Goal: Task Accomplishment & Management: Use online tool/utility

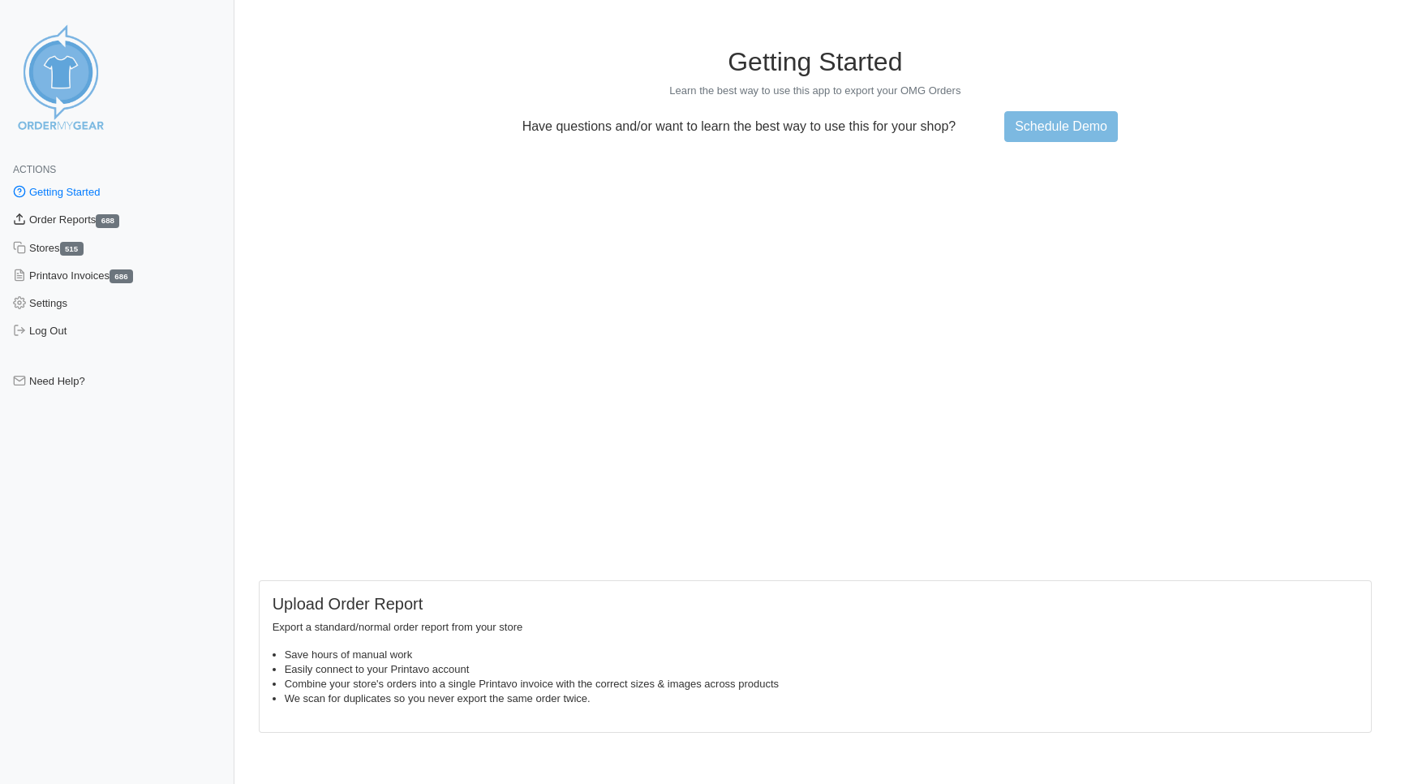
click at [81, 221] on link "Order Reports 688" at bounding box center [117, 220] width 234 height 28
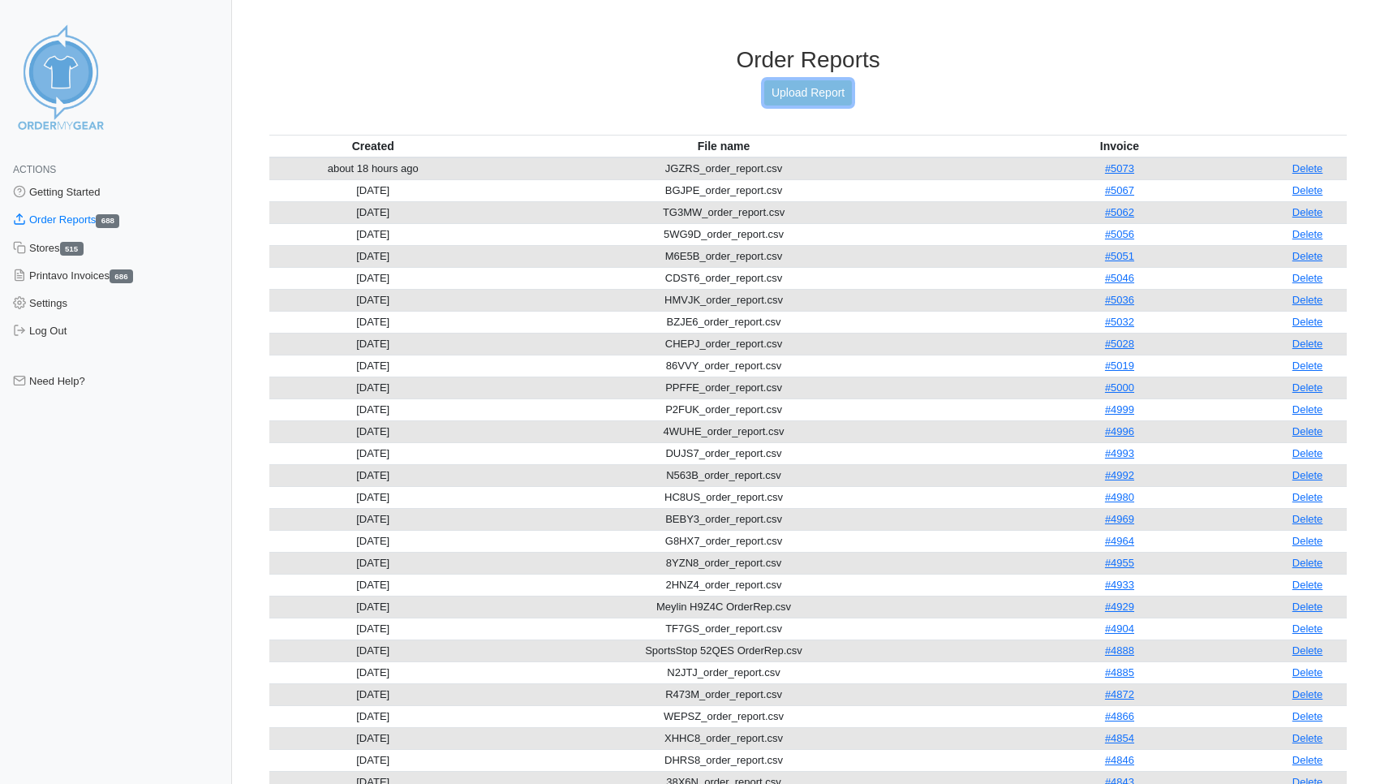
click at [788, 92] on link "Upload Report" at bounding box center [808, 92] width 88 height 25
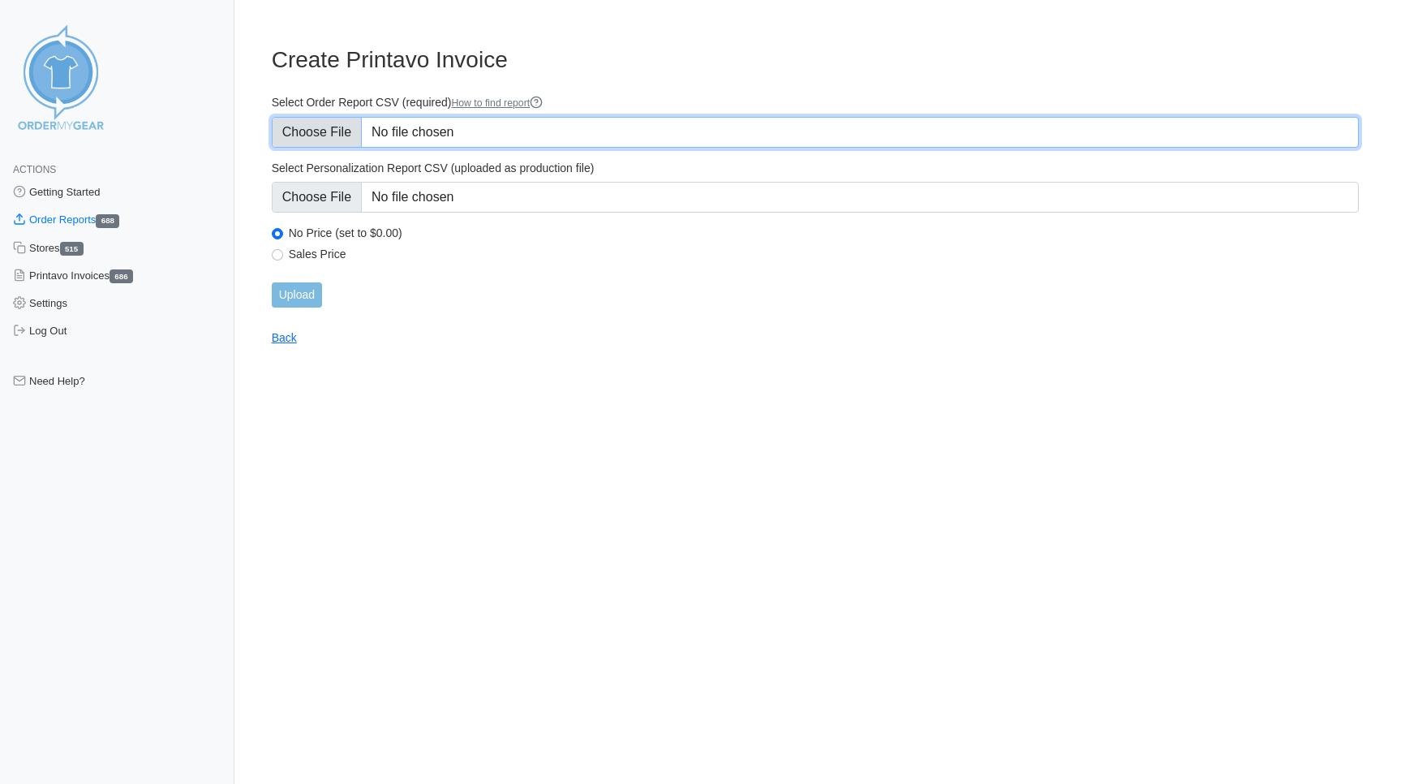
click at [305, 132] on input "Select Order Report CSV (required) How to find report" at bounding box center [815, 132] width 1087 height 31
type input "C:\fakepath\59ZQK_order_report.csv"
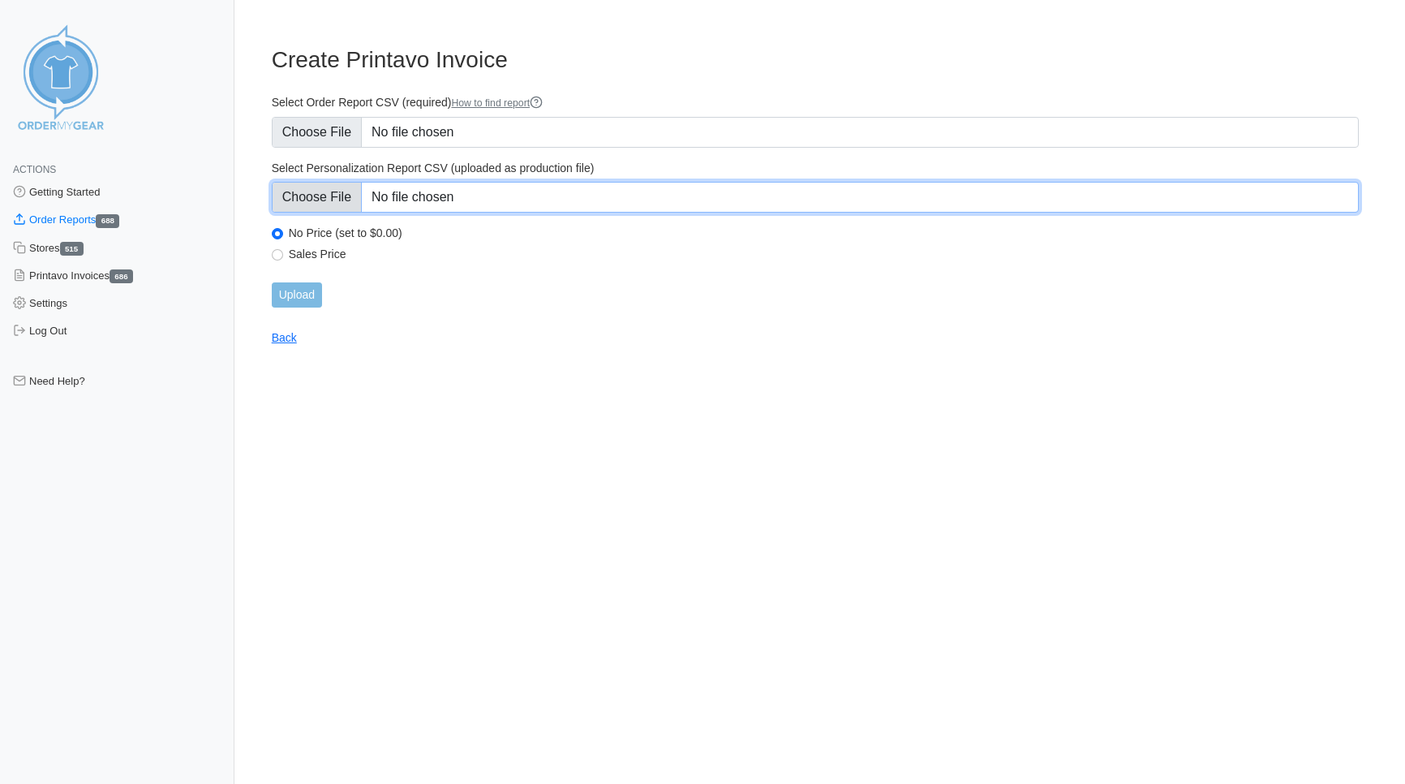
click at [311, 194] on input "Select Personalization Report CSV (uploaded as production file)" at bounding box center [815, 197] width 1087 height 31
type input "C:\fakepath\59ZQK_personalization_report.csv"
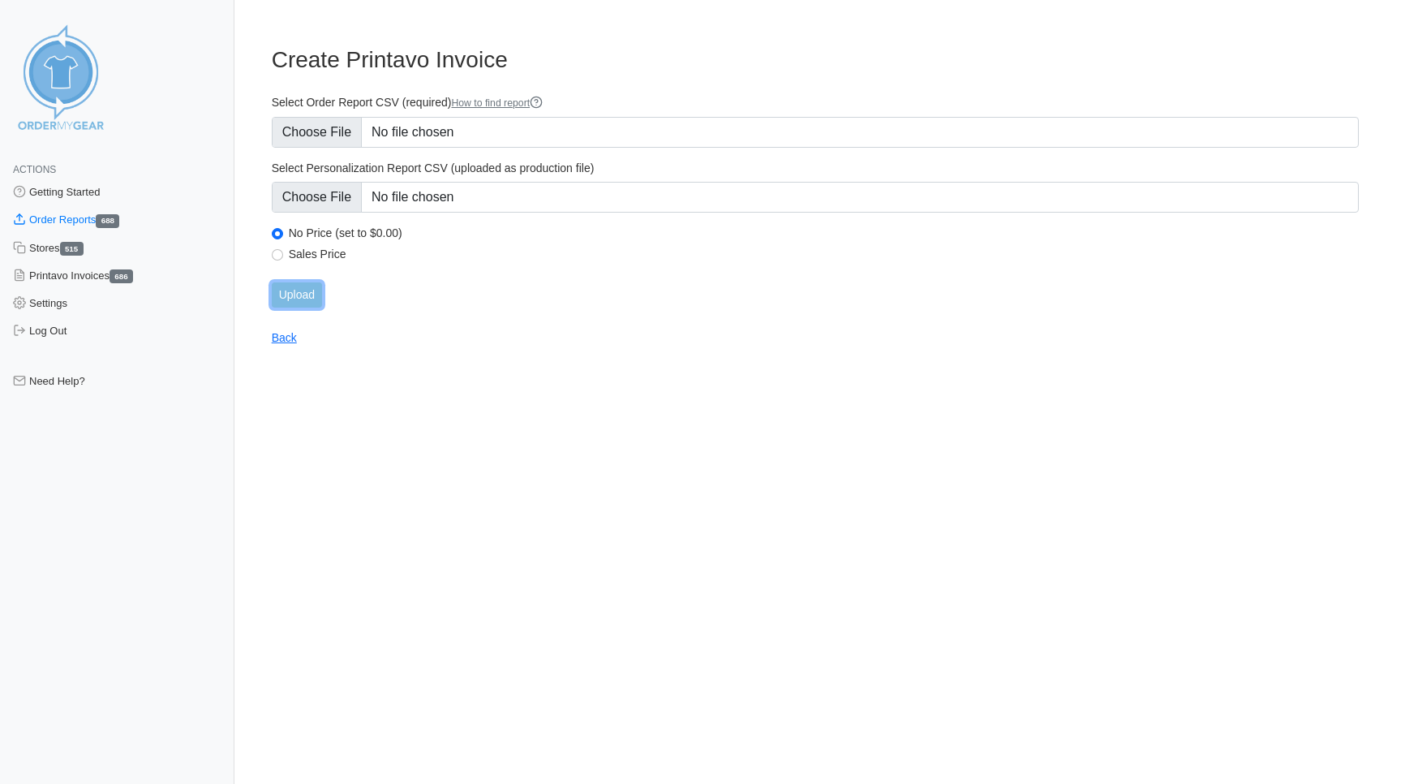
click at [300, 298] on input "Upload" at bounding box center [297, 294] width 50 height 25
